Goal: Register for event/course

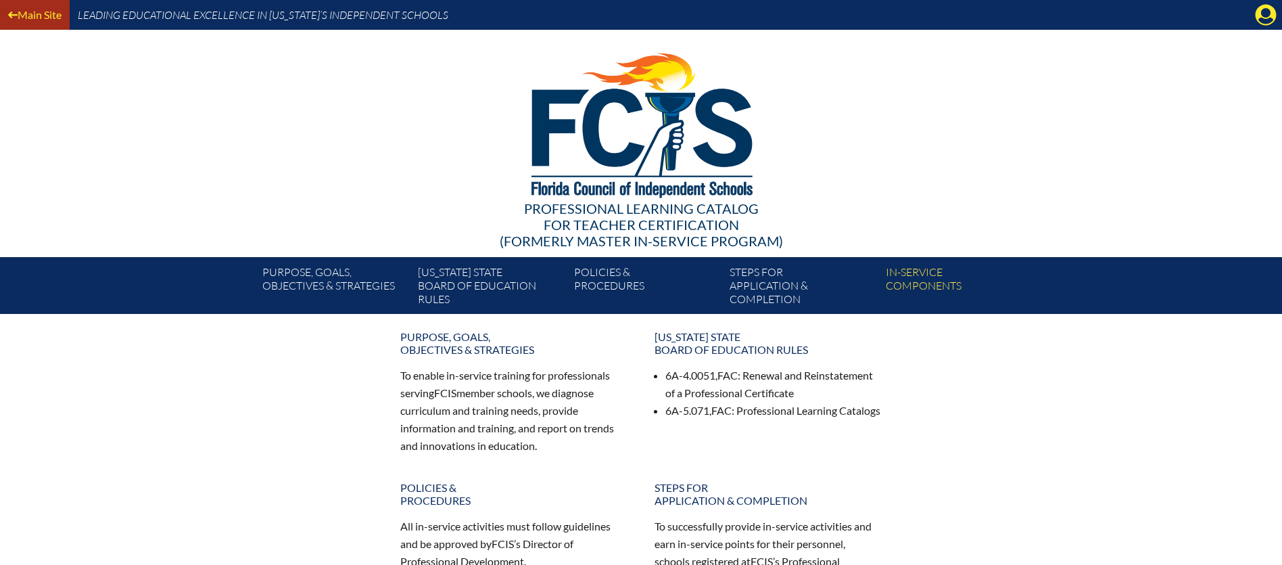
click at [39, 16] on link "Main Site" at bounding box center [35, 14] width 64 height 18
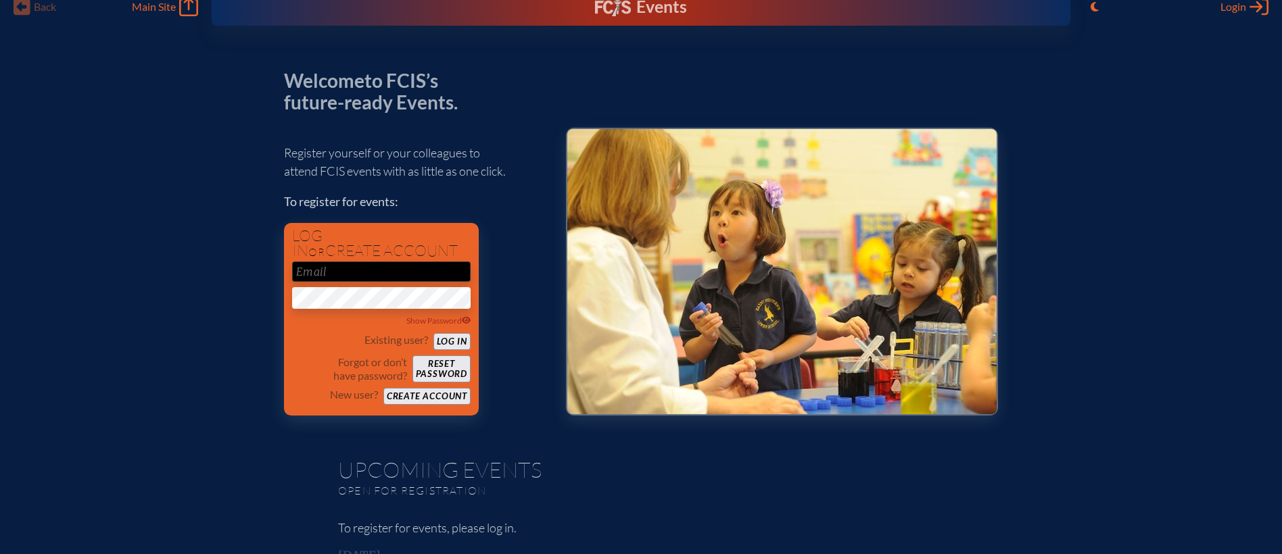
scroll to position [20, 0]
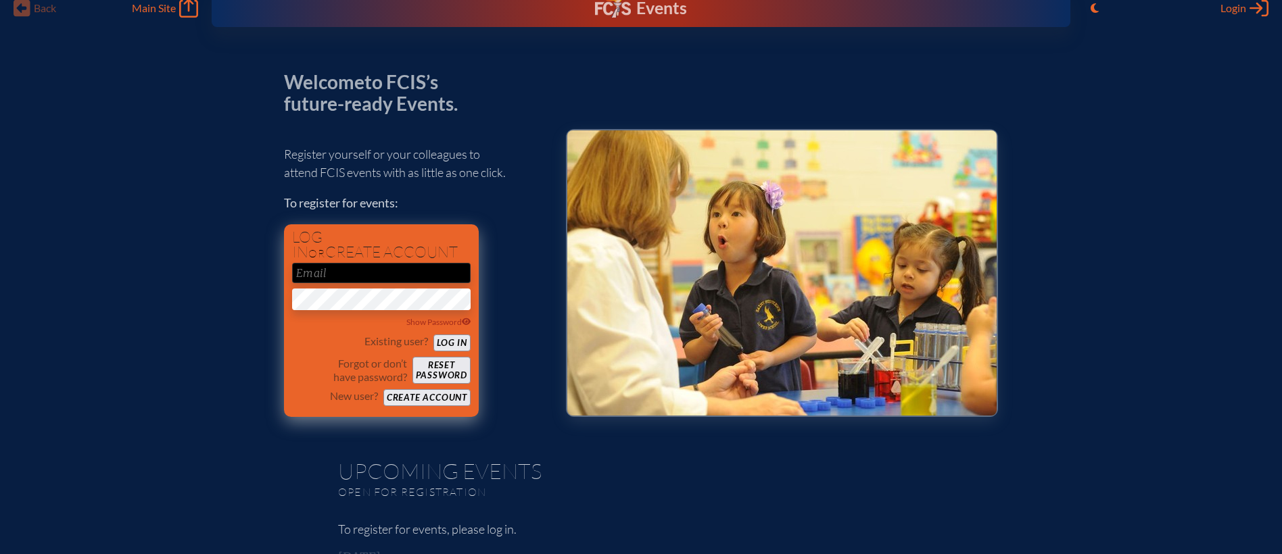
type input "[EMAIL_ADDRESS][DOMAIN_NAME]"
click at [455, 343] on button "Log in" at bounding box center [451, 343] width 37 height 17
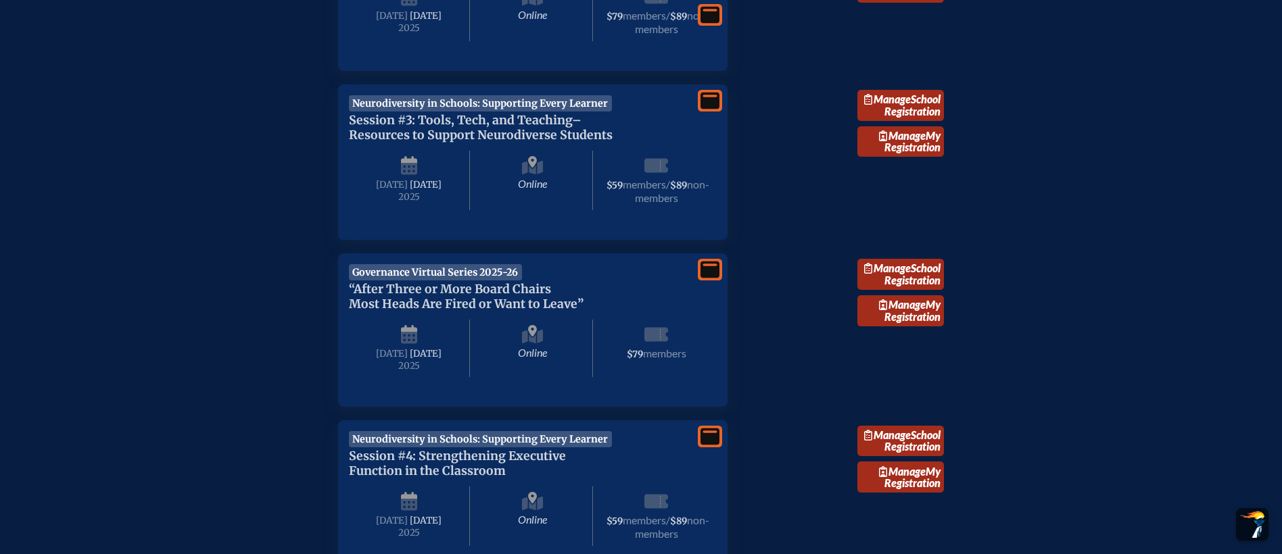
scroll to position [616, 0]
click at [907, 289] on link "Manage School Registration" at bounding box center [900, 273] width 87 height 31
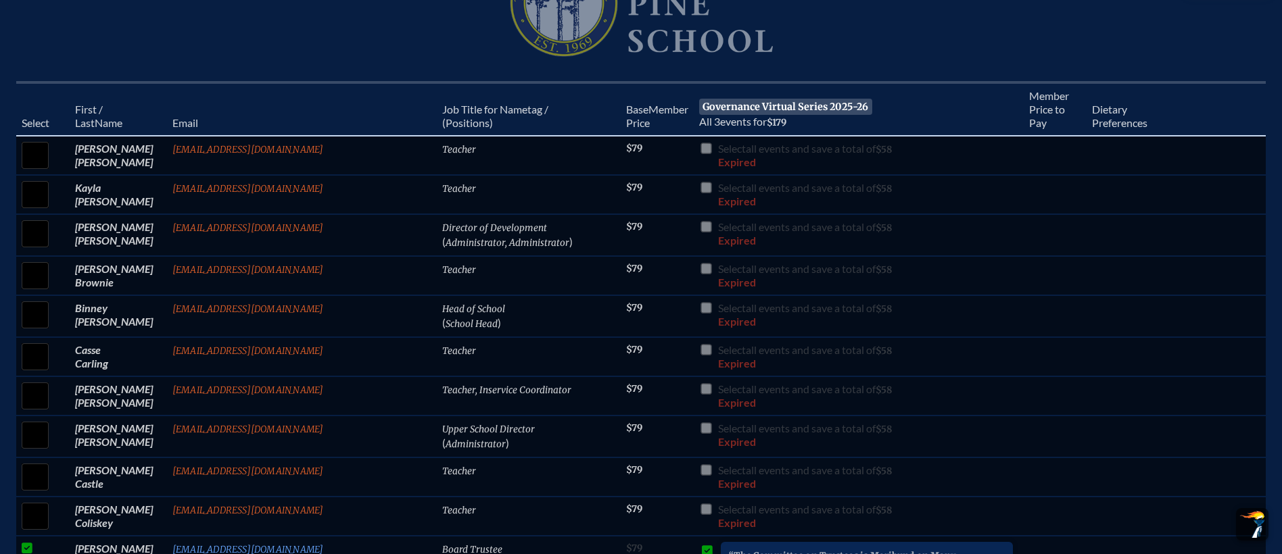
scroll to position [485, 0]
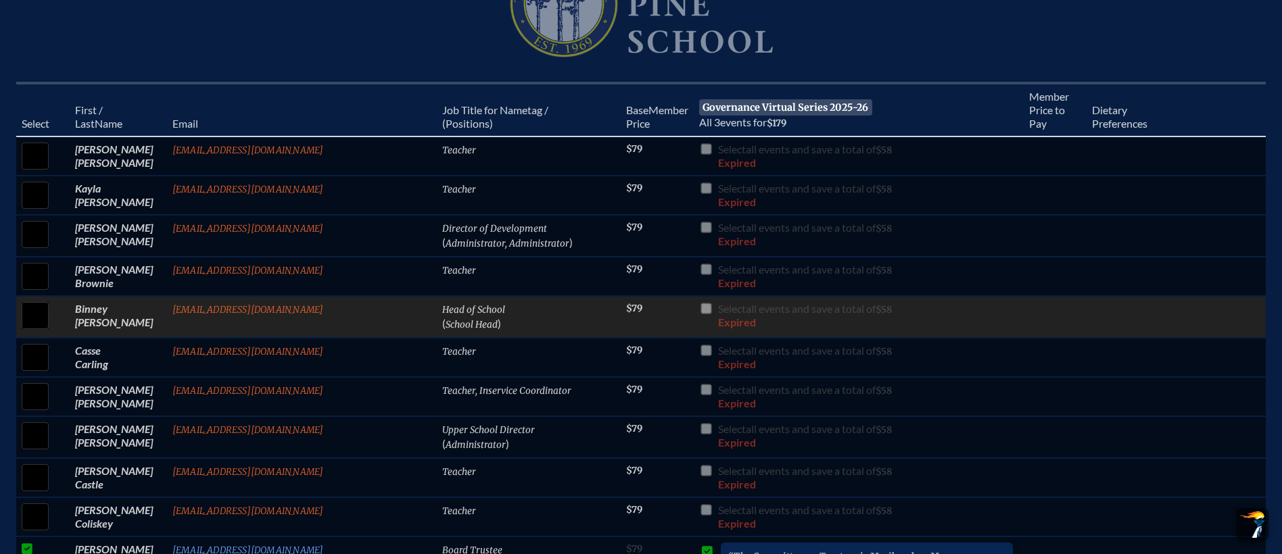
click at [52, 320] on input "checkbox" at bounding box center [35, 316] width 34 height 34
checkbox input "true"
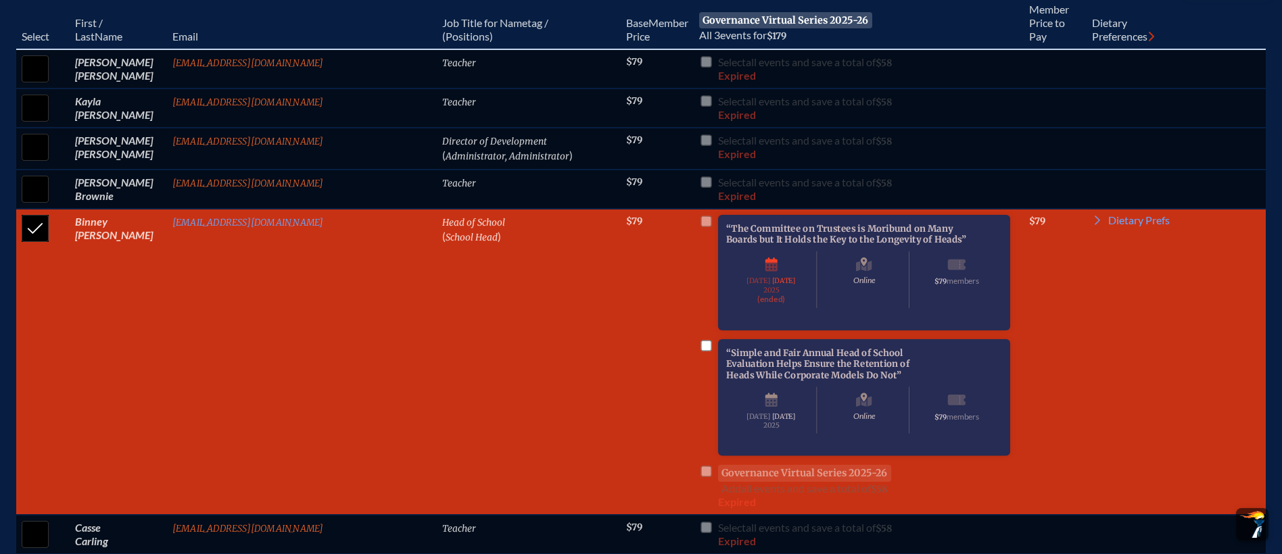
scroll to position [573, 0]
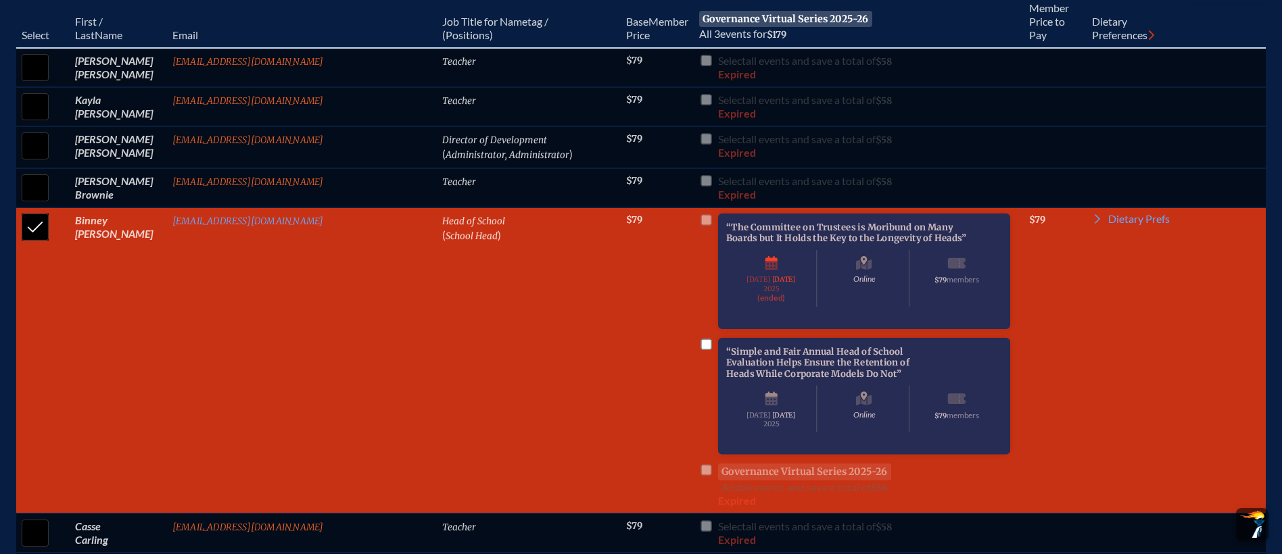
click at [701, 350] on input "checkbox" at bounding box center [706, 344] width 11 height 11
checkbox input "true"
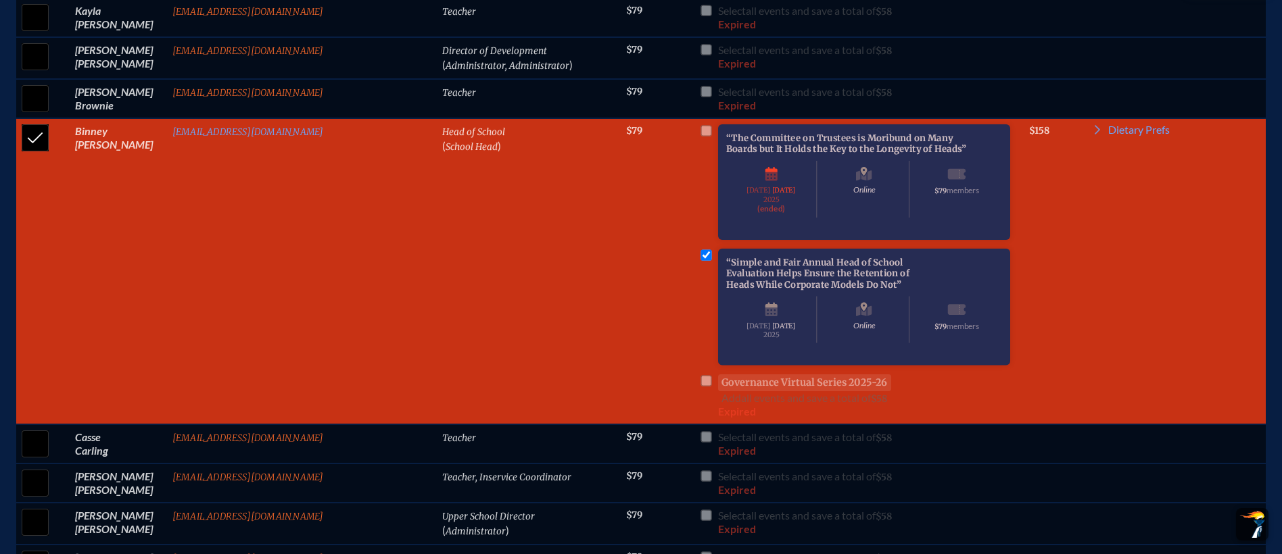
scroll to position [667, 0]
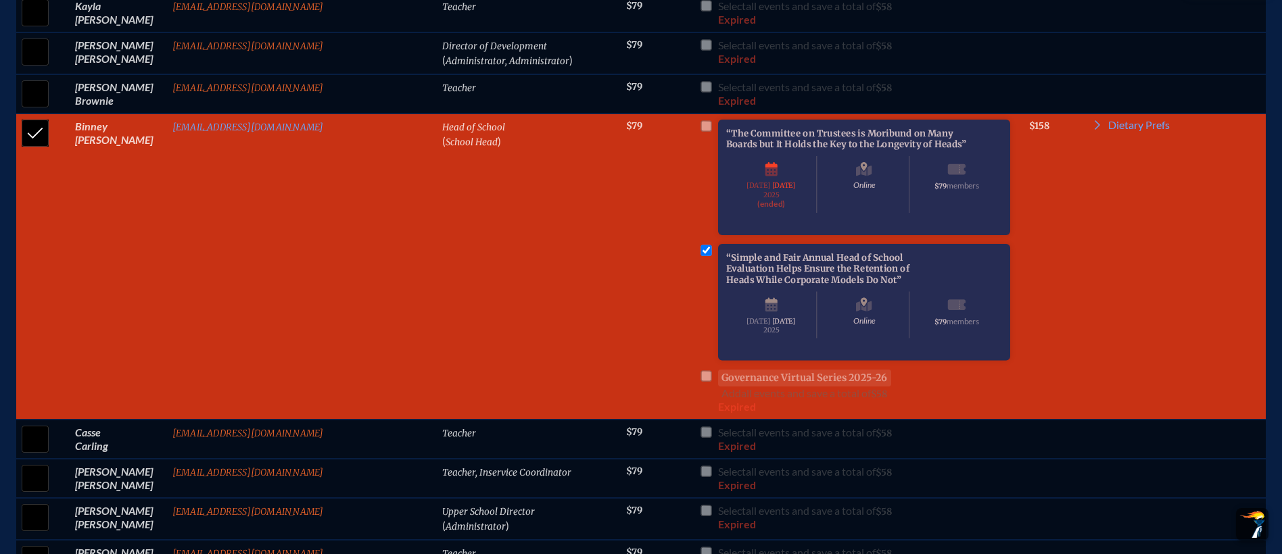
click at [699, 400] on li "“Simple and Fair Annual Head of School Evaluation Helps Ensure the Retention of…" at bounding box center [858, 322] width 319 height 156
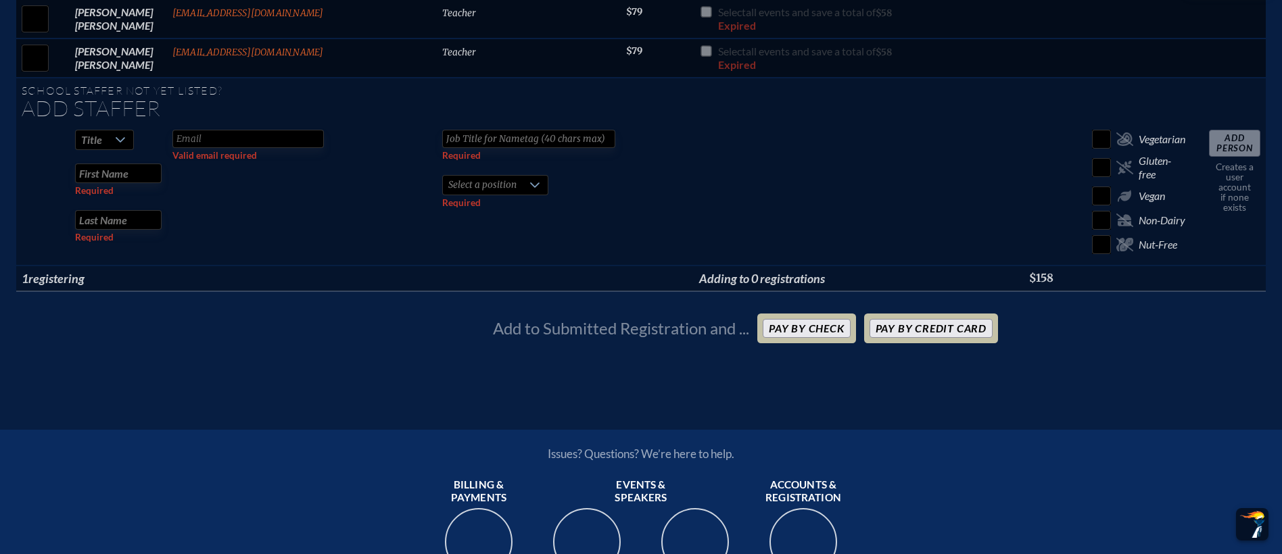
scroll to position [3475, 0]
click at [926, 339] on button "Pay by Credit Card" at bounding box center [930, 329] width 123 height 19
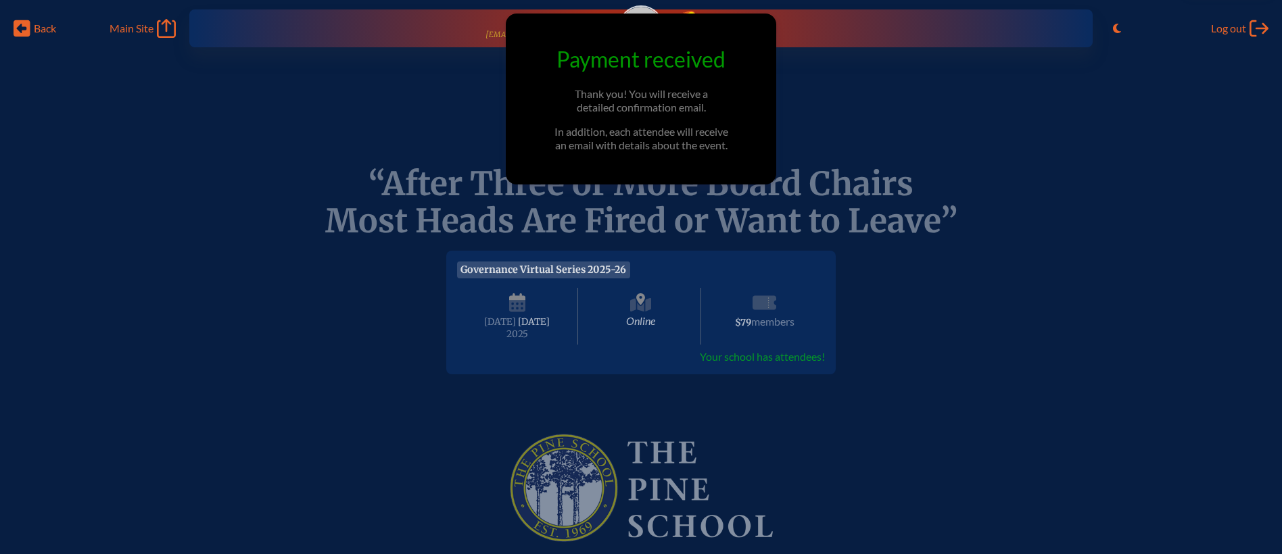
click at [1003, 419] on div "Governance Virtual Series 2025-26 “After Three or More Board Chairs Most Heads …" at bounding box center [641, 391] width 1282 height 302
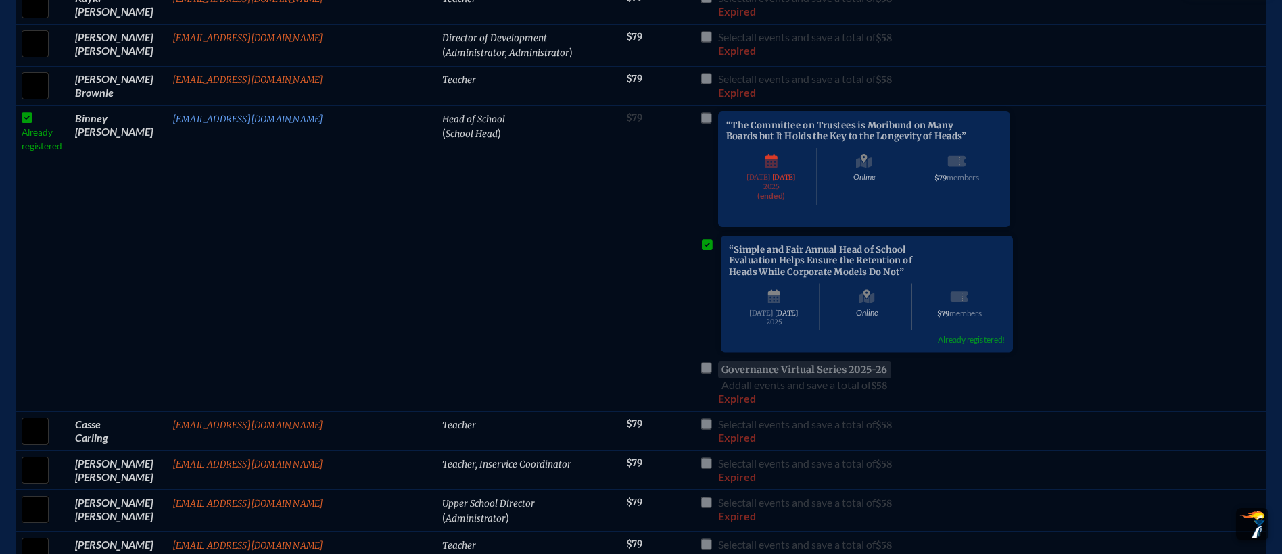
scroll to position [680, 0]
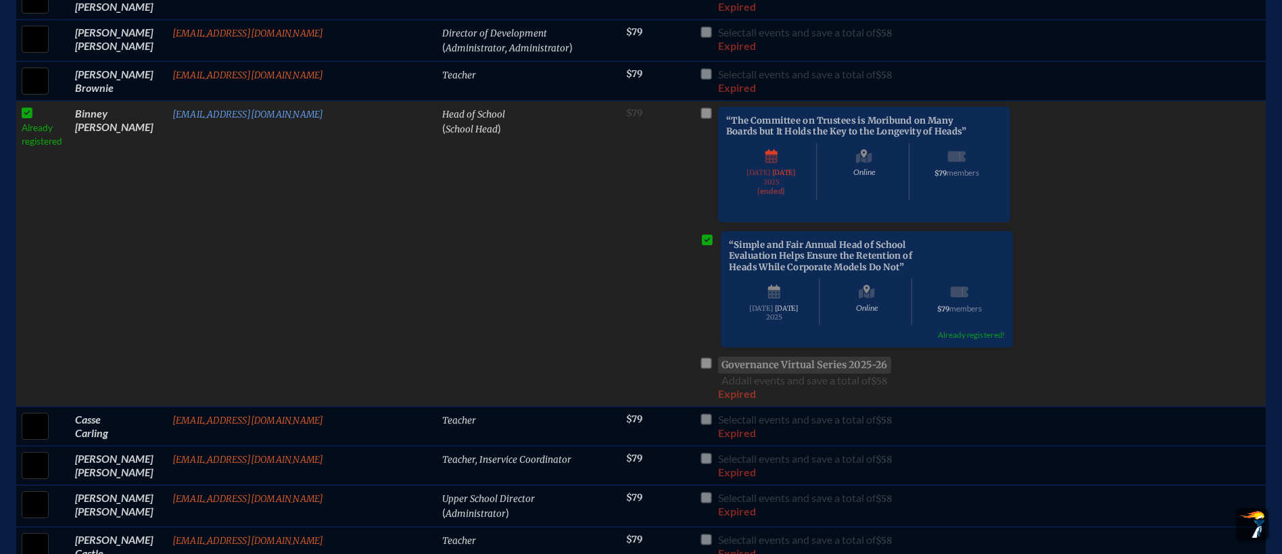
click at [699, 387] on li "“Simple and Fair Annual Head of School Evaluation Helps Ensure the Retention of…" at bounding box center [858, 309] width 319 height 156
click at [70, 116] on td "Already registered" at bounding box center [42, 254] width 53 height 306
click at [70, 119] on td "Already registered" at bounding box center [42, 254] width 53 height 306
click at [757, 387] on span "“Simple and Fair Annual Head of School Evaluation Helps Ensure the Retention of…" at bounding box center [915, 309] width 389 height 156
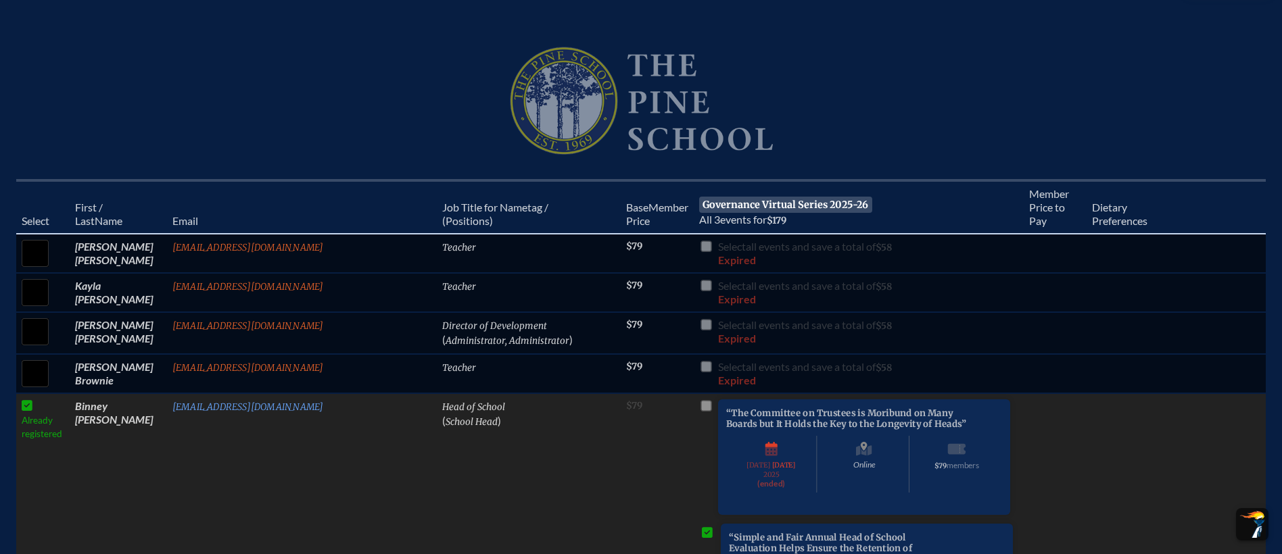
scroll to position [0, 0]
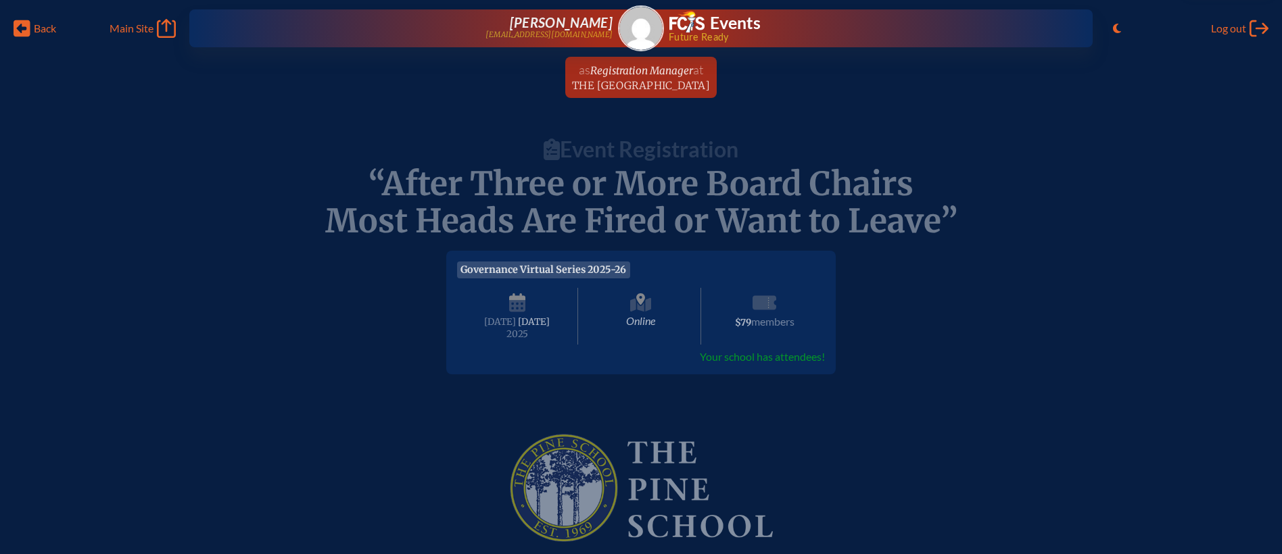
click at [518, 328] on span "[DATE]" at bounding box center [534, 321] width 32 height 11
click at [520, 328] on span "[DATE]" at bounding box center [534, 321] width 32 height 11
click at [627, 313] on span "Online" at bounding box center [641, 316] width 121 height 57
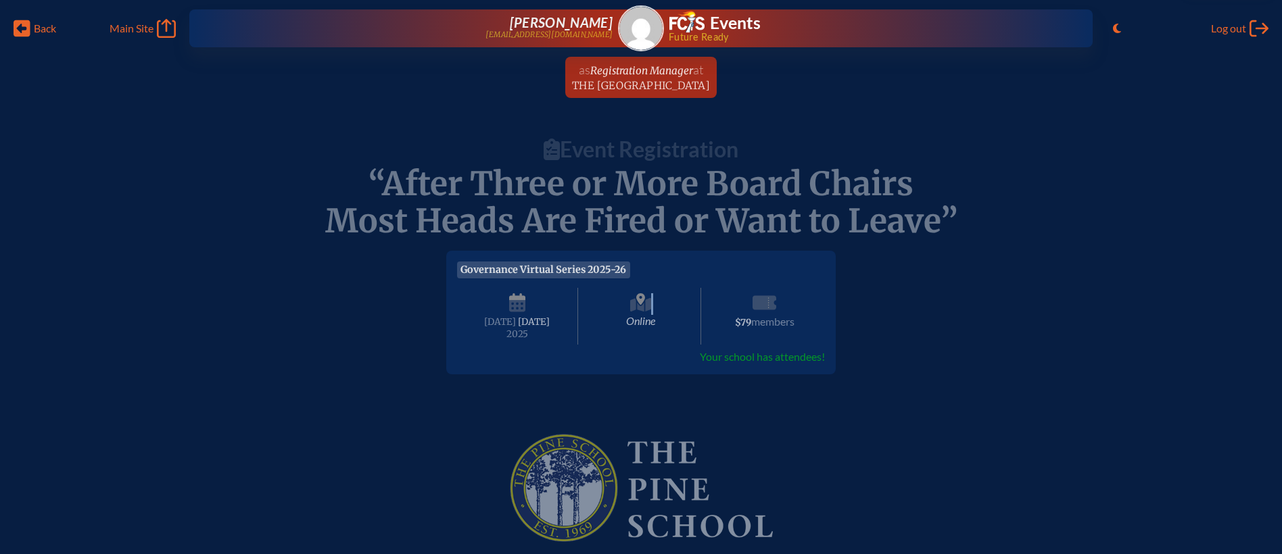
click at [627, 313] on span "Online" at bounding box center [641, 316] width 121 height 57
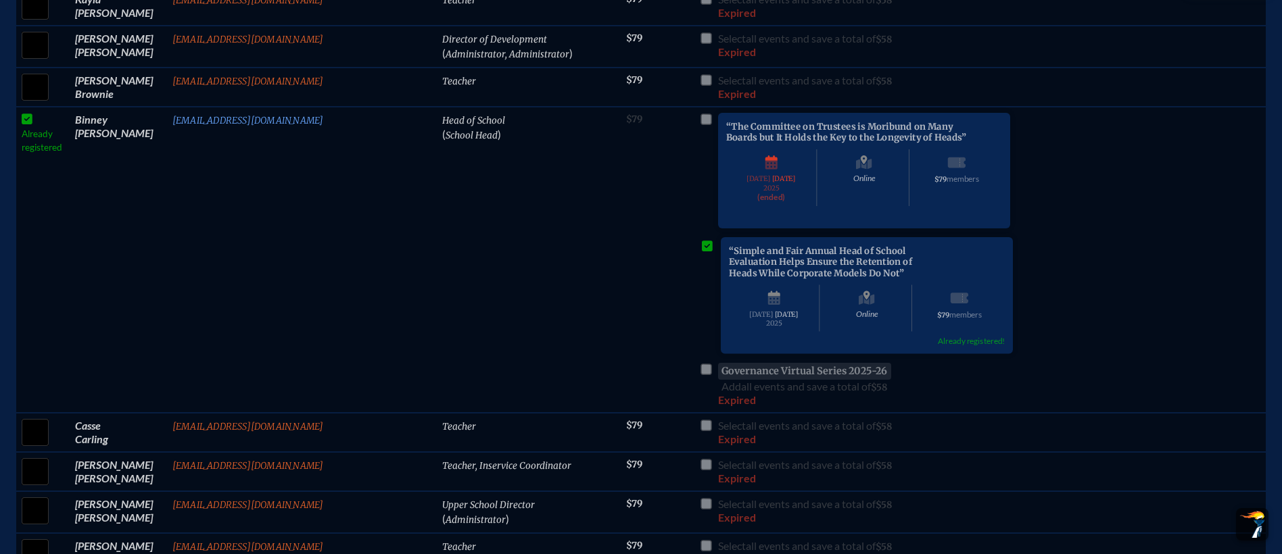
scroll to position [675, 0]
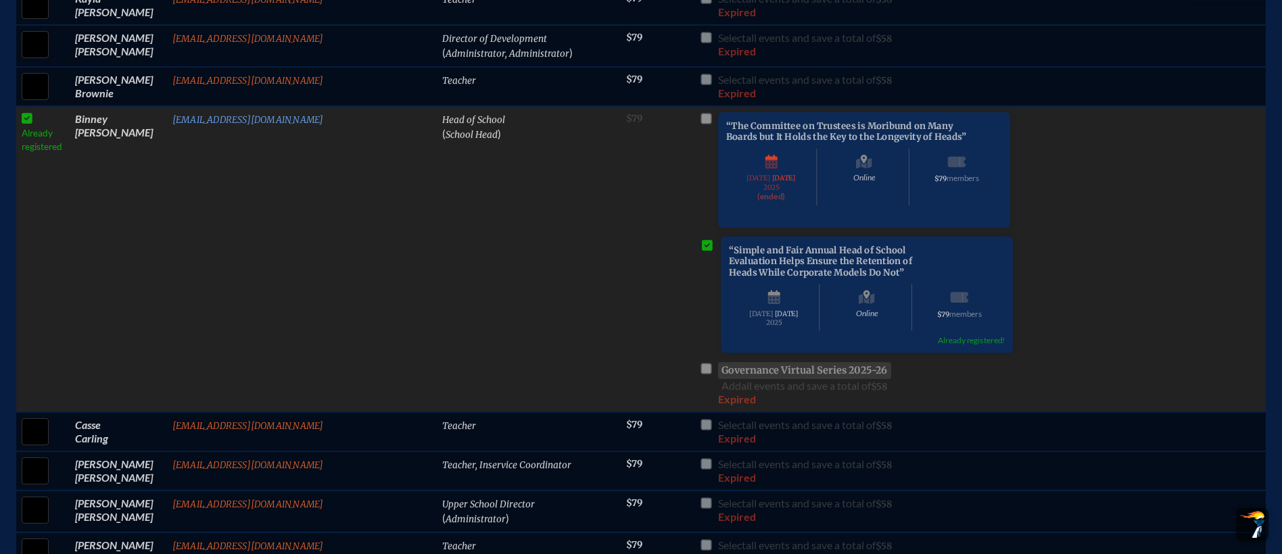
click at [744, 277] on span "“Simple and Fair Annual Head of School Evaluation Helps Ensure the Retention of…" at bounding box center [820, 261] width 183 height 33
click at [1128, 304] on tr "Already registered Binney Caffrey bcaffrey@thepineschool.org Head of School ( S…" at bounding box center [640, 259] width 1249 height 306
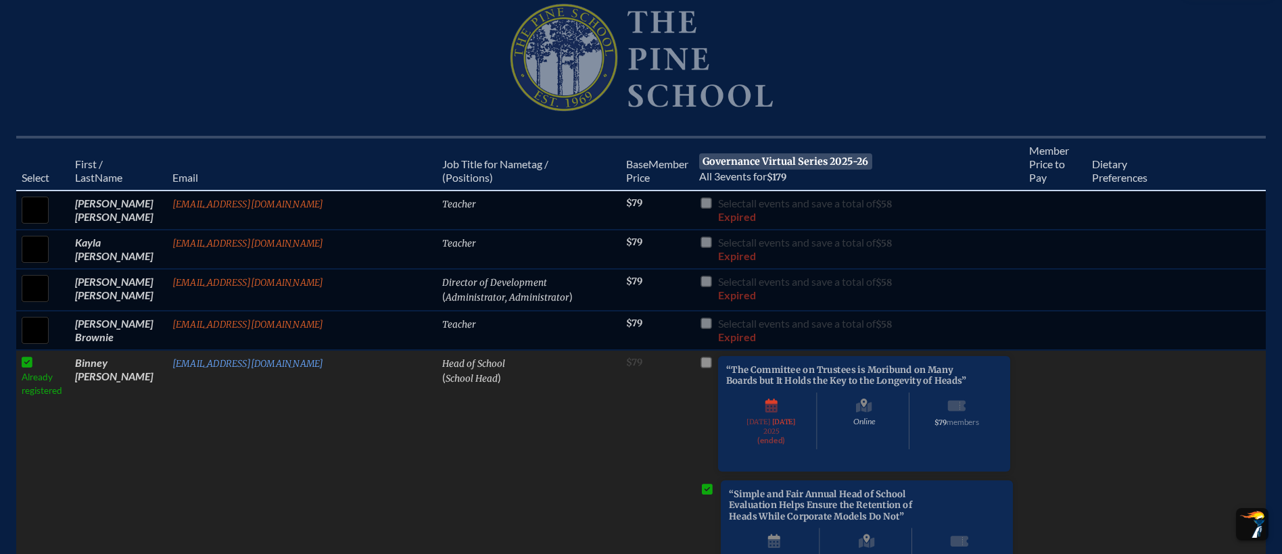
scroll to position [0, 0]
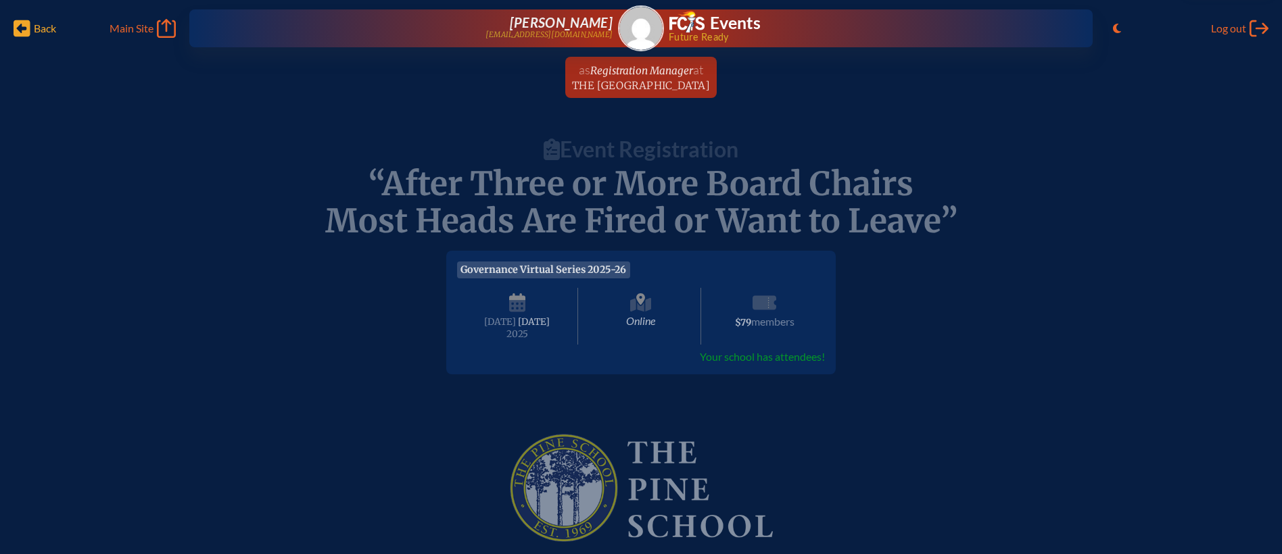
click at [23, 28] on icon "Back" at bounding box center [22, 28] width 17 height 19
click at [22, 28] on icon "Back" at bounding box center [22, 28] width 17 height 19
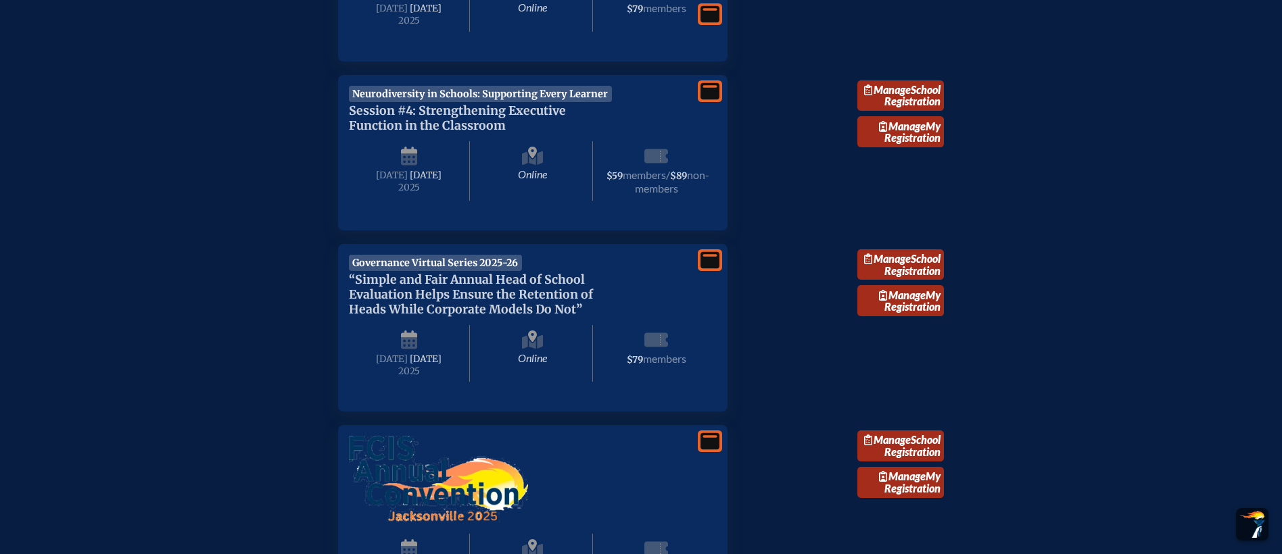
scroll to position [961, 0]
click at [412, 316] on span "“Simple and Fair Annual Head of School Evaluation Helps Ensure the Retention of…" at bounding box center [471, 294] width 244 height 45
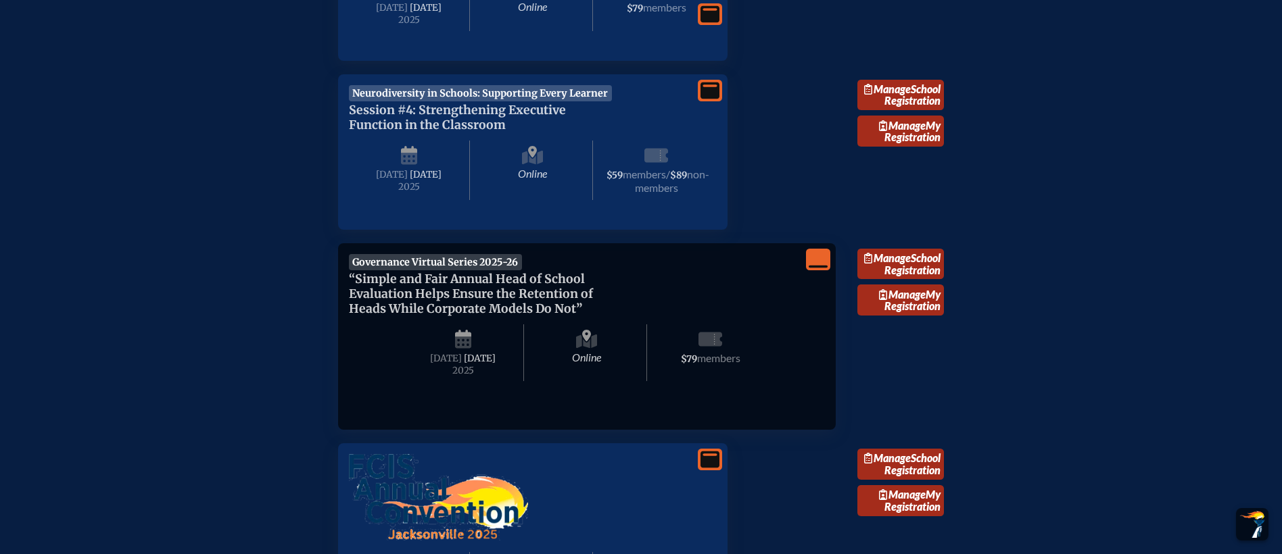
click at [412, 316] on span "“Simple and Fair Annual Head of School Evaluation Helps Ensure the Retention of…" at bounding box center [471, 294] width 244 height 45
click at [375, 310] on span "“Simple and Fair Annual Head of School Evaluation Helps Ensure the Retention of…" at bounding box center [471, 294] width 244 height 45
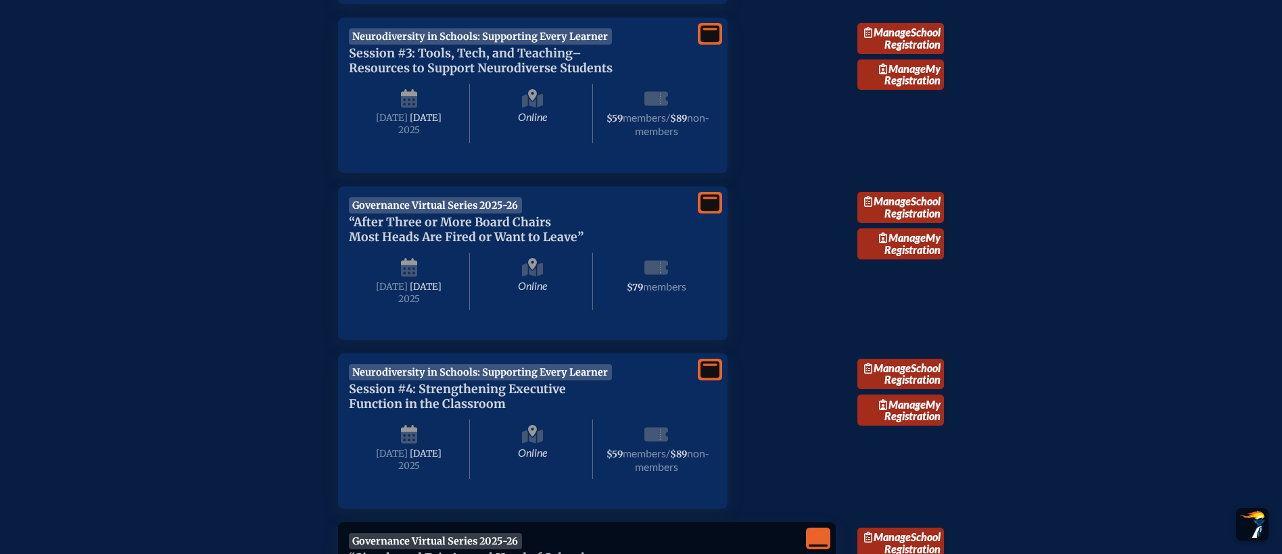
scroll to position [669, 0]
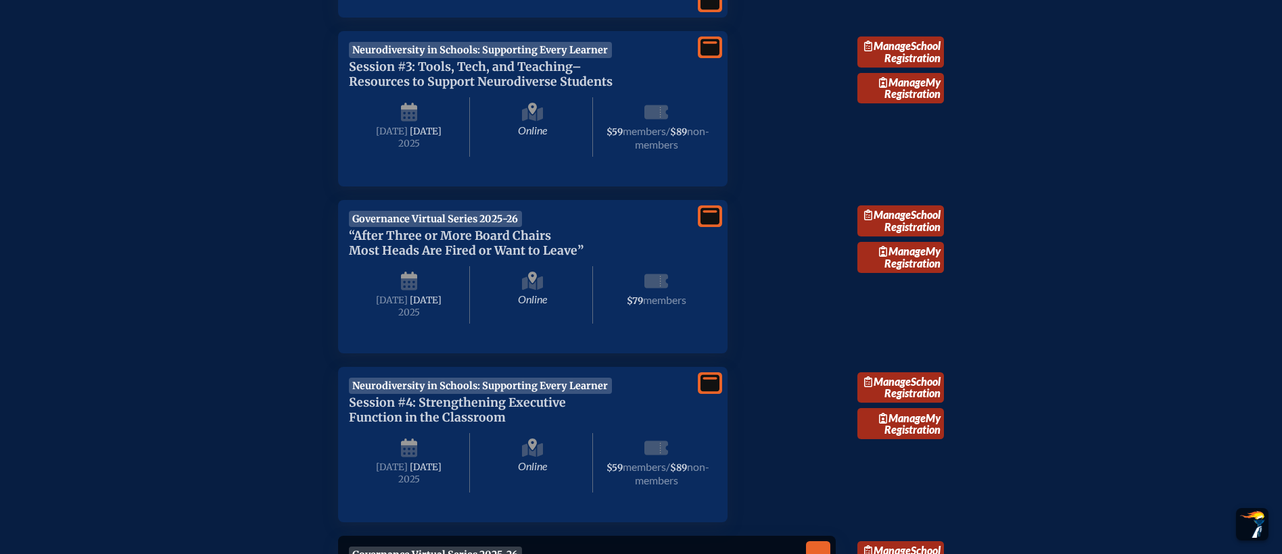
click at [454, 253] on span "“After Three or More Board Chairs Most Heads Are Fired or Want to Leave”" at bounding box center [466, 244] width 235 height 30
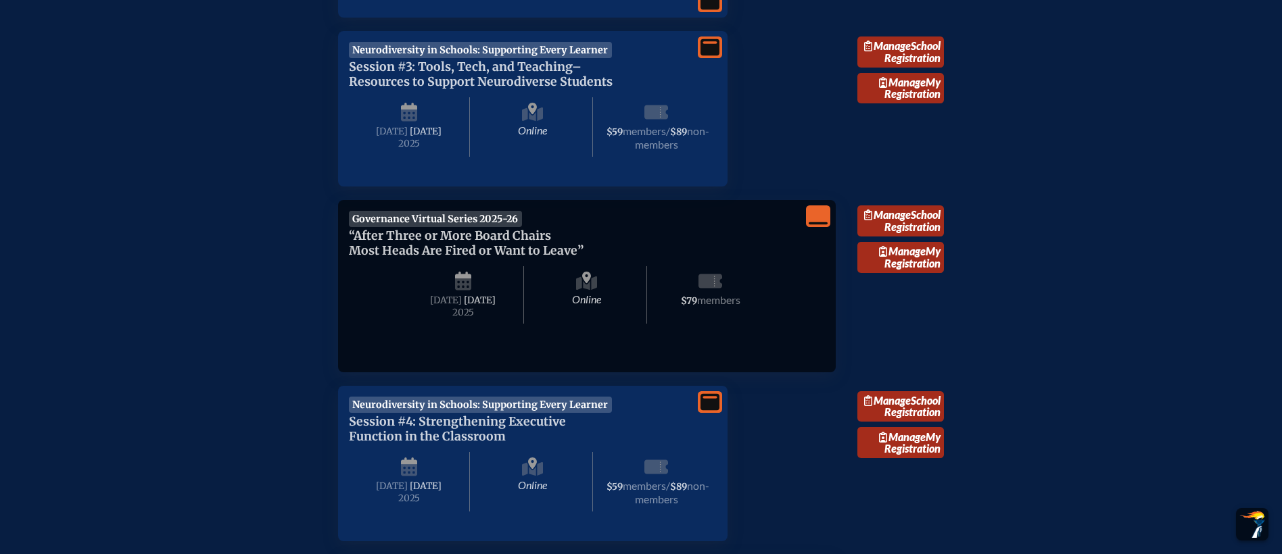
click at [825, 224] on icon "View Less" at bounding box center [818, 216] width 19 height 19
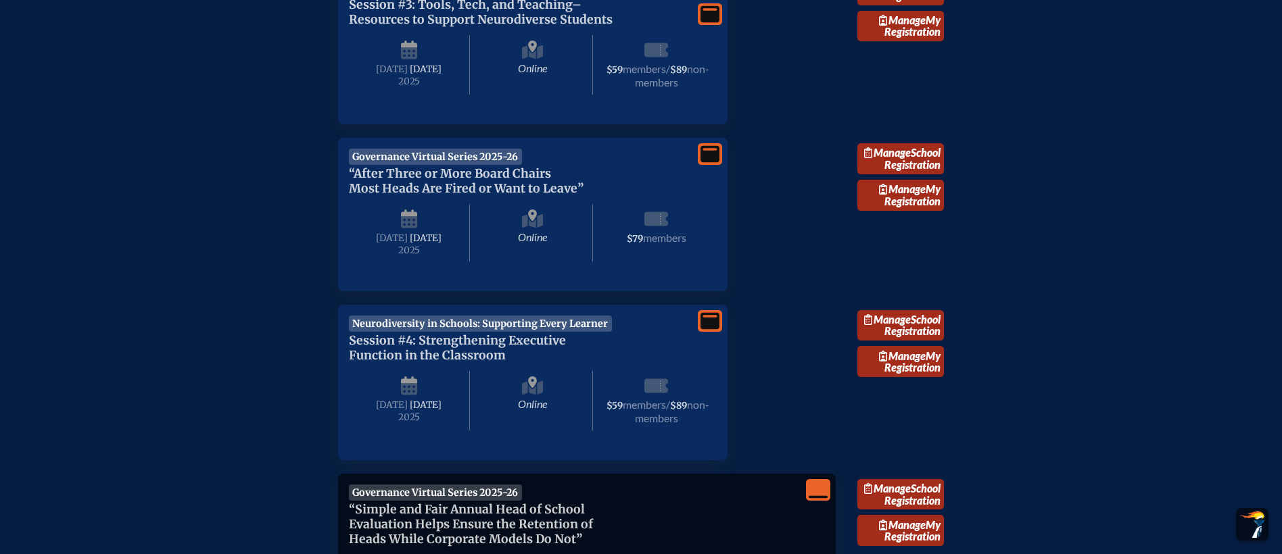
scroll to position [719, 0]
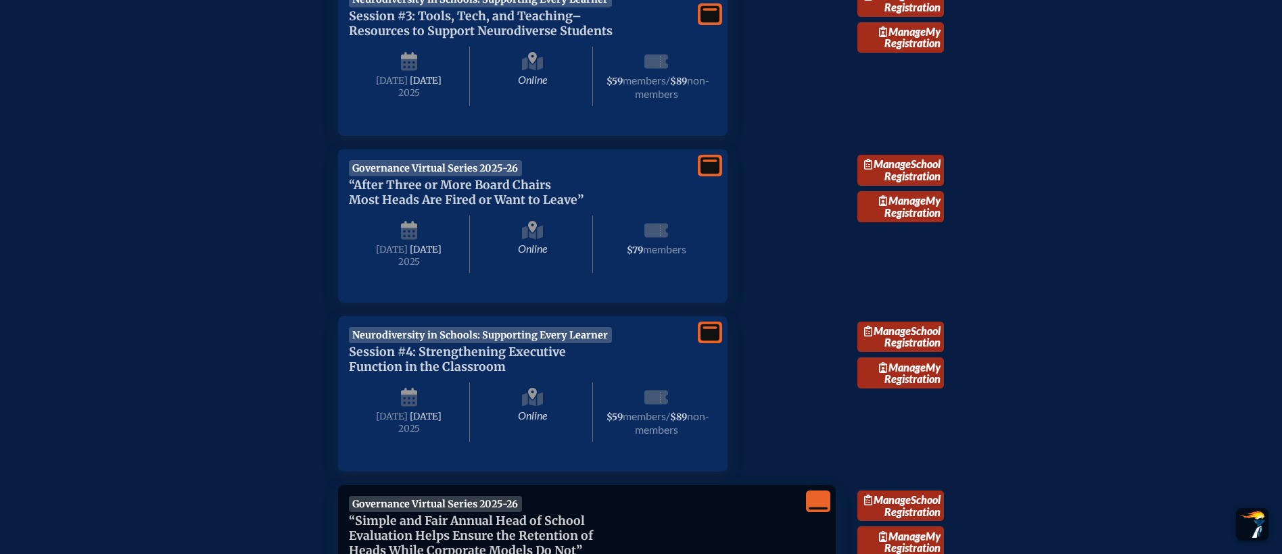
click at [709, 174] on icon at bounding box center [709, 166] width 19 height 17
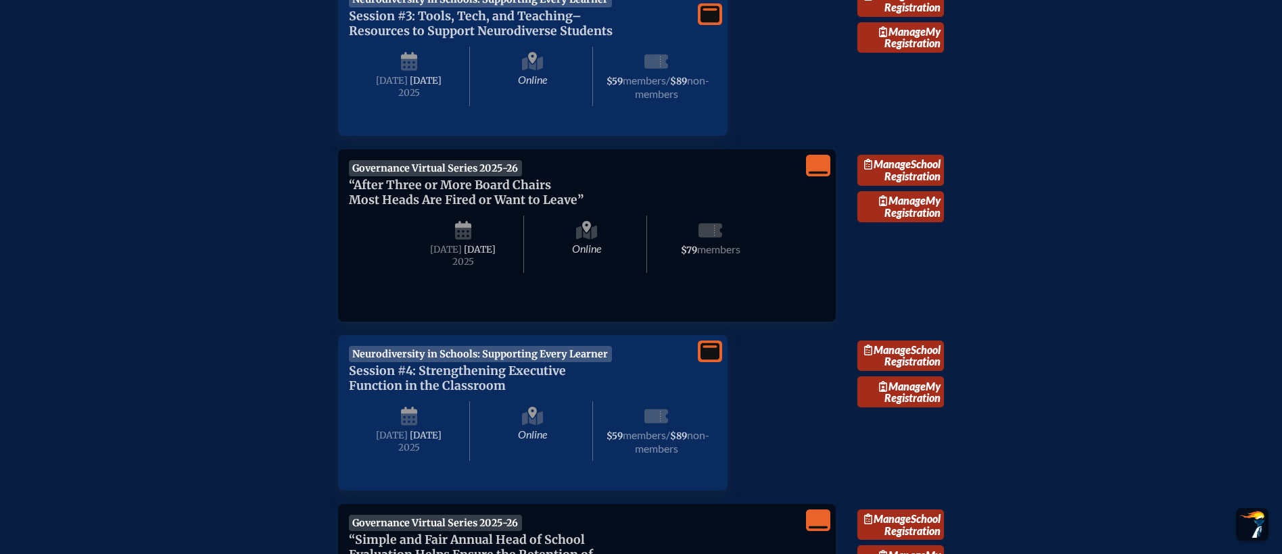
click at [582, 260] on span "Online" at bounding box center [587, 244] width 121 height 57
click at [591, 243] on icon at bounding box center [587, 232] width 22 height 22
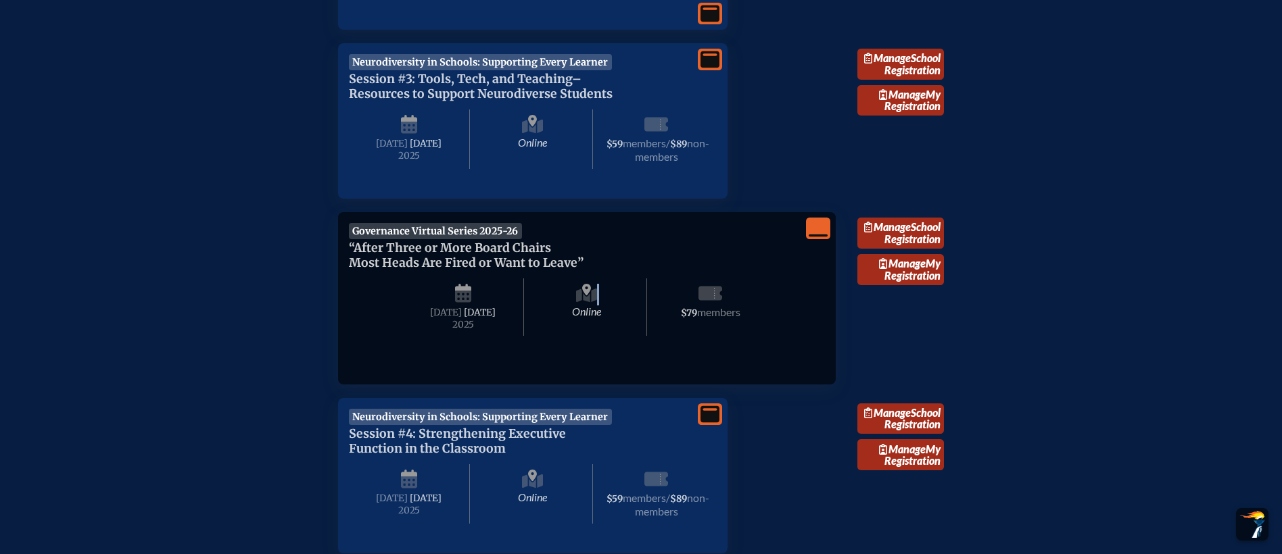
scroll to position [658, 0]
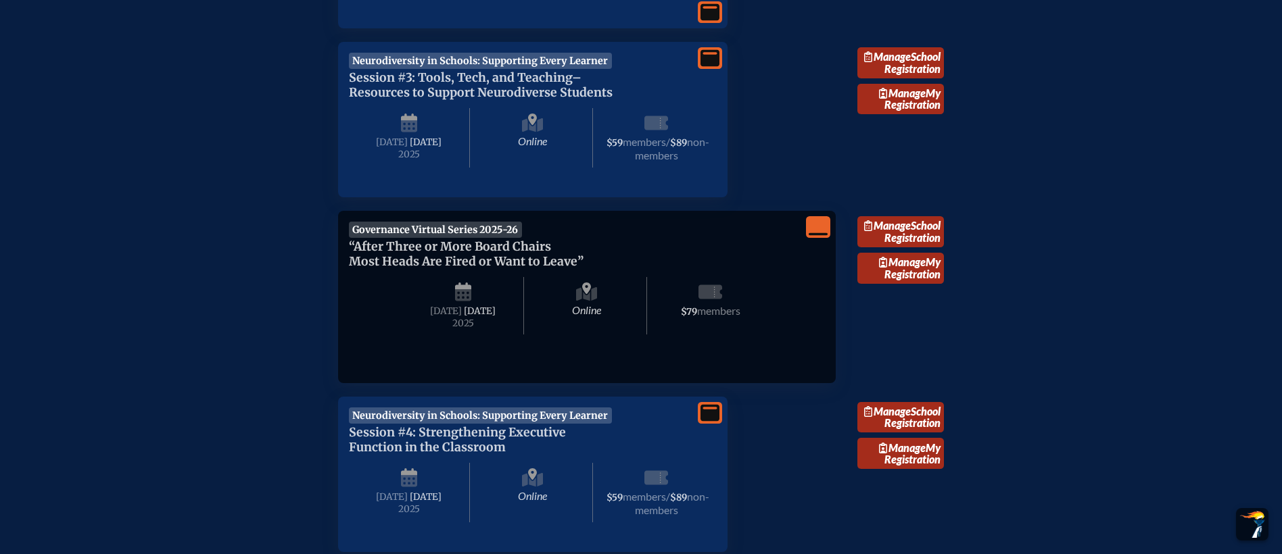
click at [464, 317] on span "[DATE]" at bounding box center [480, 311] width 32 height 11
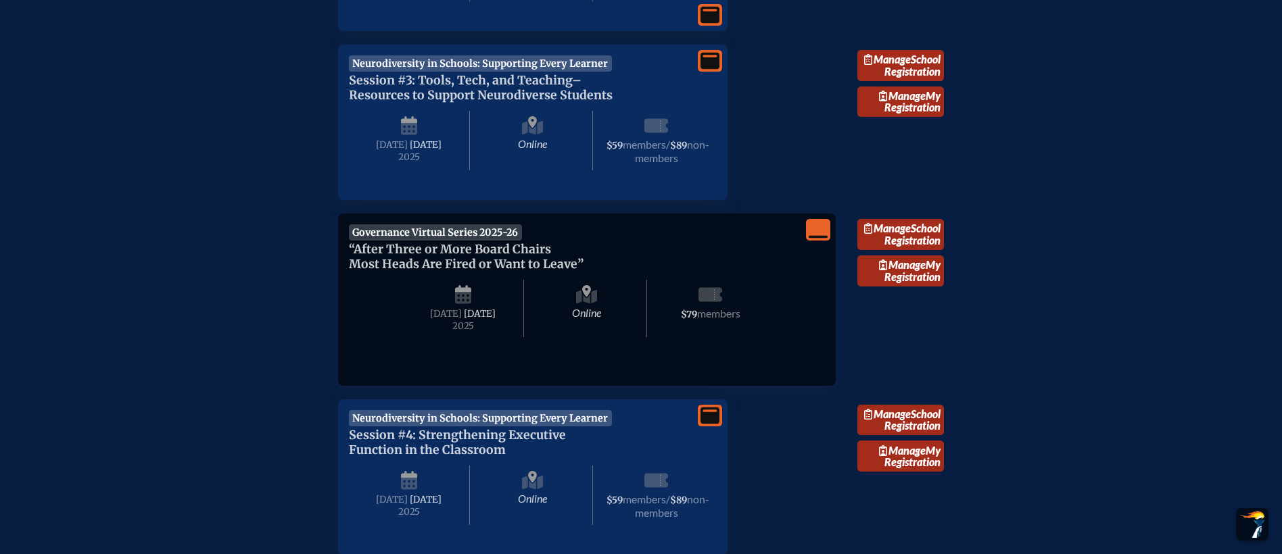
scroll to position [654, 1]
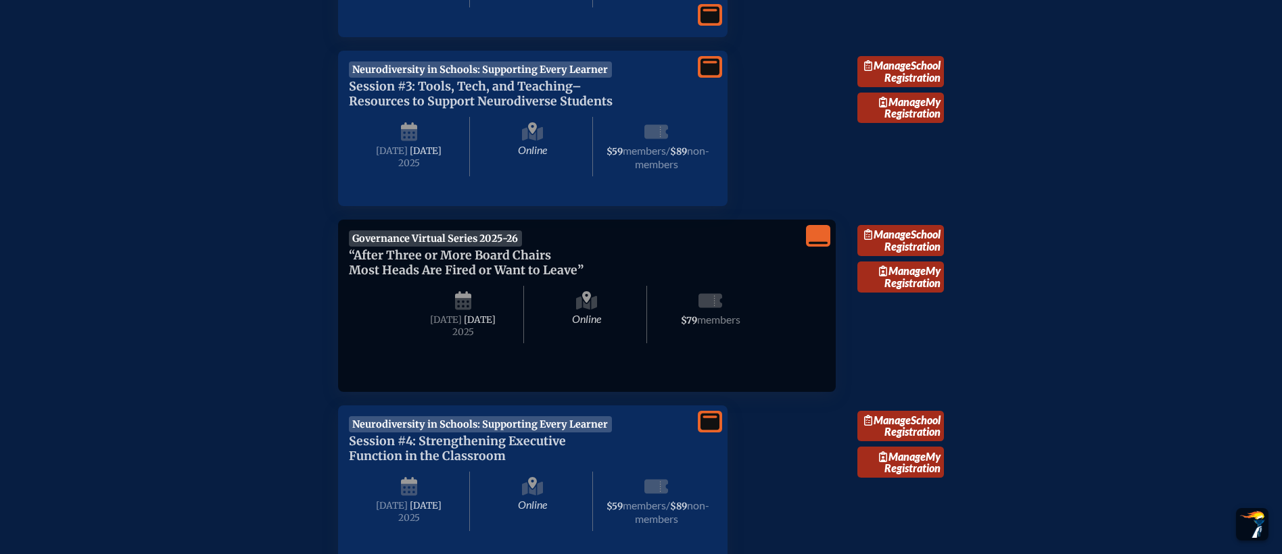
click at [457, 326] on span "[DATE]" at bounding box center [446, 319] width 32 height 11
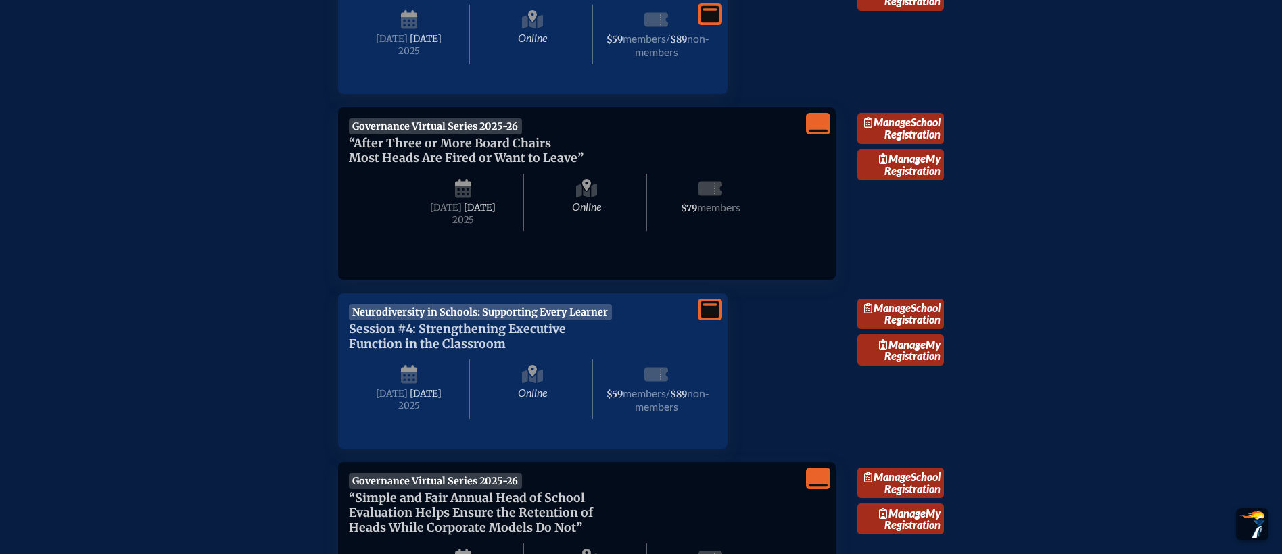
scroll to position [756, 9]
